Goal: Use online tool/utility: Utilize a website feature to perform a specific function

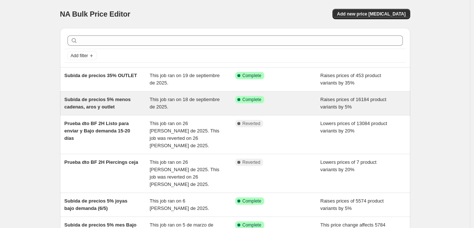
click at [95, 100] on span "Subida de precios 5% menos cadenas, aros y outlet" at bounding box center [98, 103] width 66 height 13
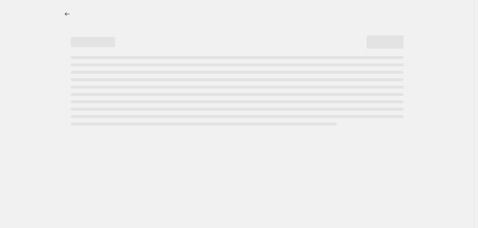
select select "percentage"
select select "collection"
select select "not_equal"
select select "collection"
select select "not_equal"
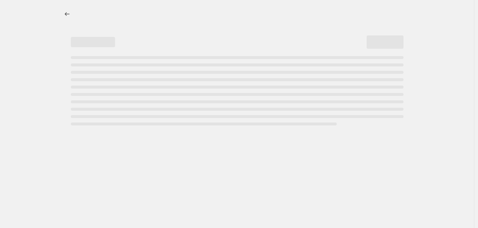
select select "collection"
select select "not_equal"
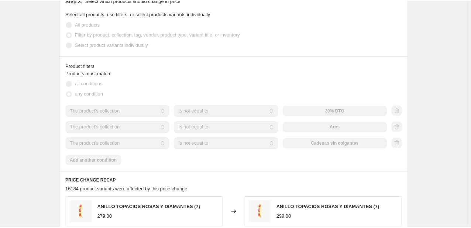
scroll to position [406, 0]
